Goal: Find specific page/section: Find specific page/section

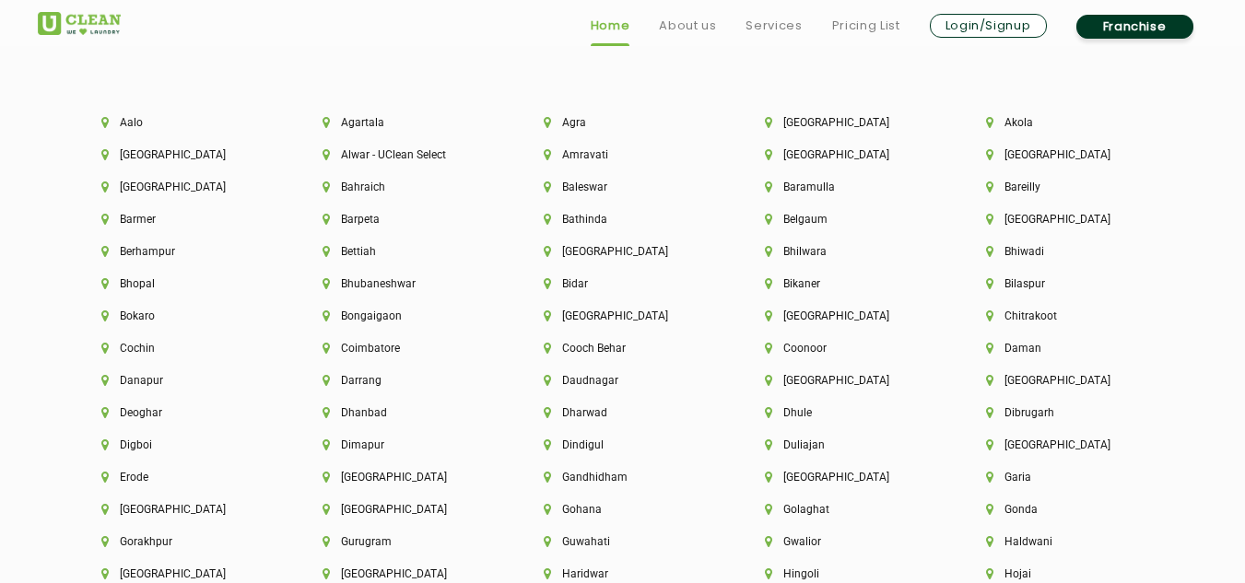
scroll to position [3955, 0]
click at [593, 542] on li "Guwahati" at bounding box center [623, 541] width 159 height 13
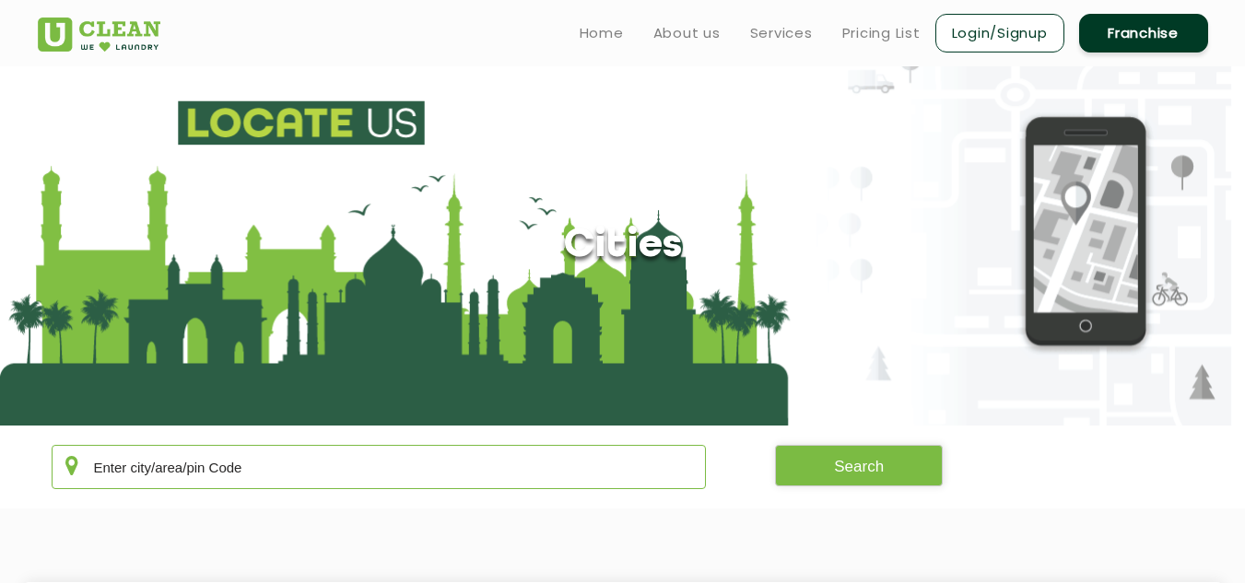
click at [444, 475] on input "text" at bounding box center [379, 467] width 655 height 44
type input "781021"
click at [892, 471] on button "Search" at bounding box center [859, 465] width 168 height 41
click at [857, 466] on button "Search" at bounding box center [859, 465] width 168 height 41
click at [601, 32] on link "Home" at bounding box center [602, 33] width 44 height 22
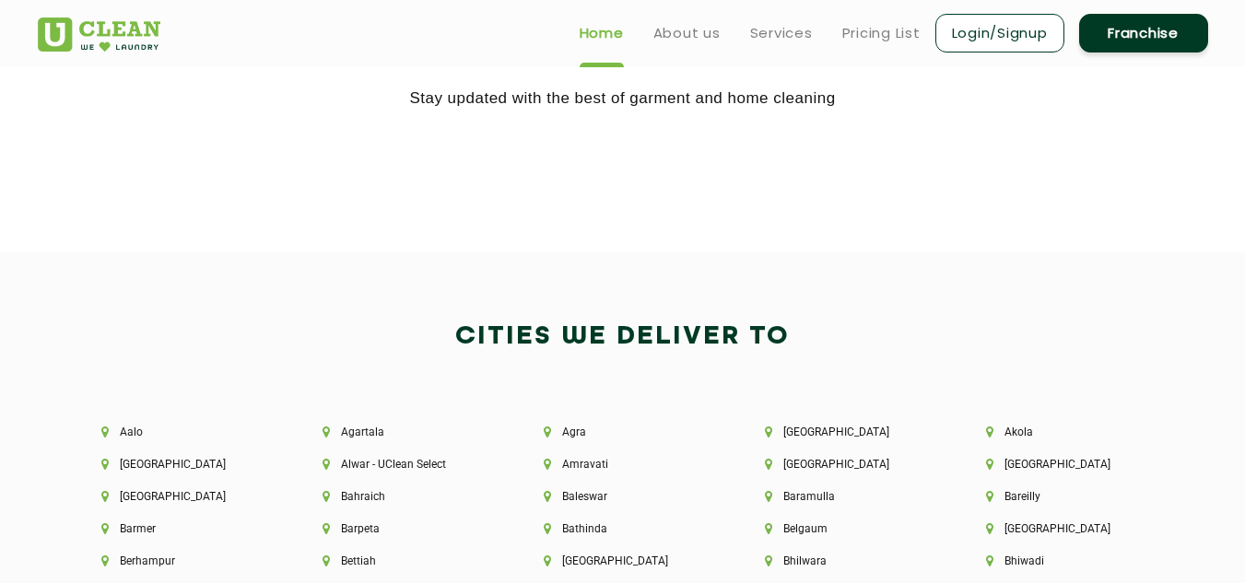
scroll to position [3443, 0]
